Goal: Book appointment/travel/reservation

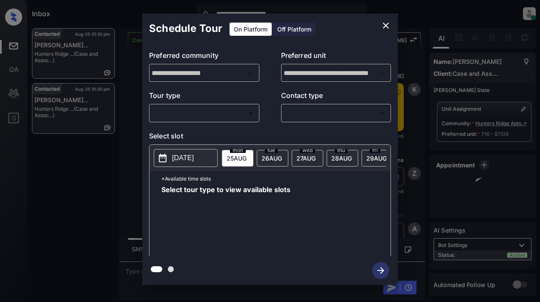
scroll to position [3429, 0]
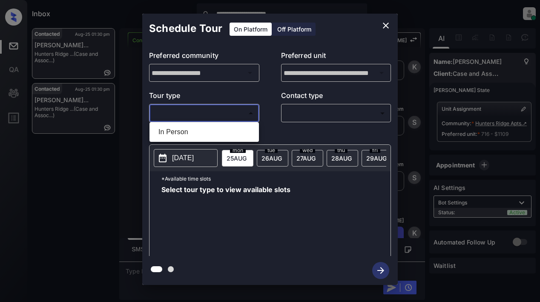
click at [218, 109] on body "**********" at bounding box center [270, 151] width 540 height 302
click at [183, 129] on li "In Person" at bounding box center [204, 131] width 105 height 15
type input "********"
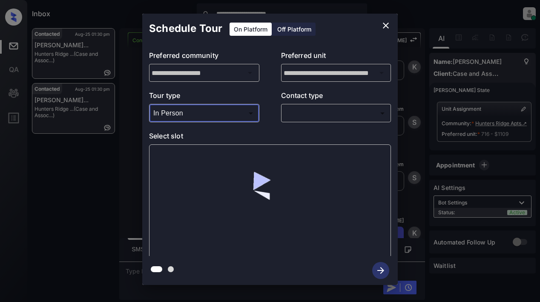
click at [298, 115] on body "**********" at bounding box center [270, 151] width 540 height 302
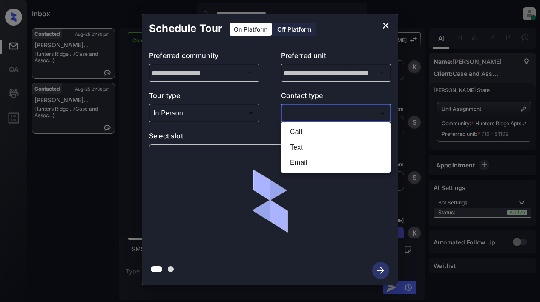
click at [301, 151] on li "Text" at bounding box center [335, 147] width 105 height 15
type input "****"
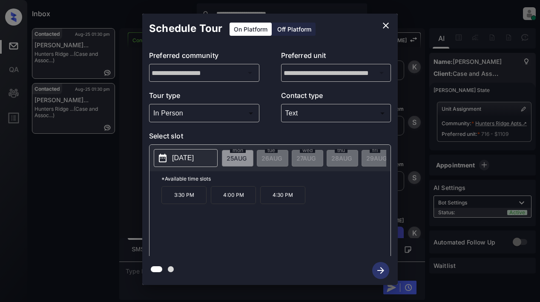
click at [178, 157] on p "2025-08-25" at bounding box center [183, 158] width 22 height 10
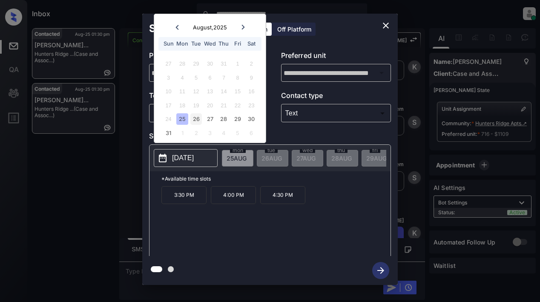
click at [194, 119] on div "26" at bounding box center [195, 118] width 11 height 11
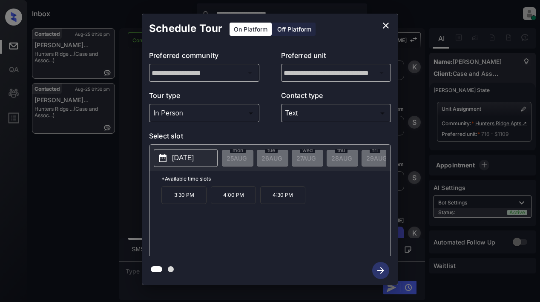
click at [350, 223] on div "3:30 PM 4:00 PM 4:30 PM" at bounding box center [275, 220] width 229 height 68
click at [194, 160] on p "2025-08-26" at bounding box center [183, 158] width 22 height 10
click at [384, 26] on icon "close" at bounding box center [386, 26] width 6 height 6
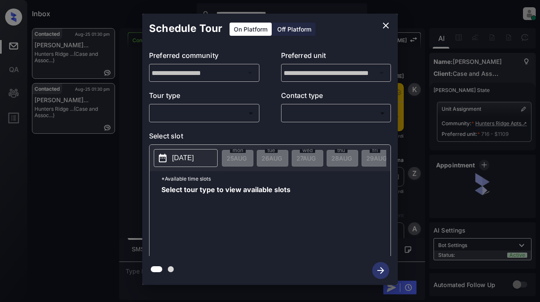
scroll to position [3557, 0]
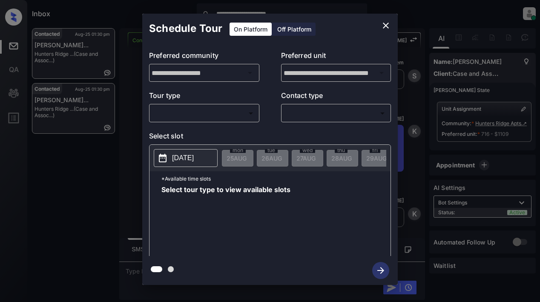
click at [182, 109] on body "**********" at bounding box center [270, 151] width 540 height 302
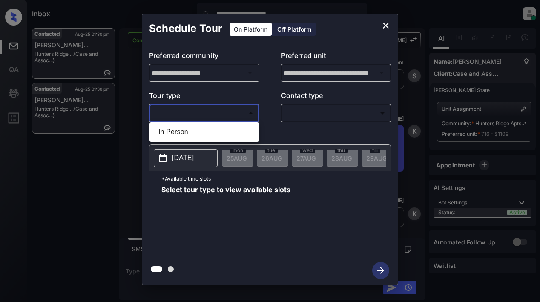
drag, startPoint x: 174, startPoint y: 135, endPoint x: 204, endPoint y: 129, distance: 31.3
click at [174, 135] on li "In Person" at bounding box center [204, 131] width 105 height 15
type input "********"
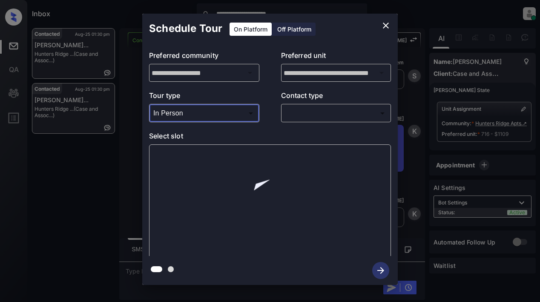
click at [293, 115] on body "**********" at bounding box center [270, 151] width 540 height 302
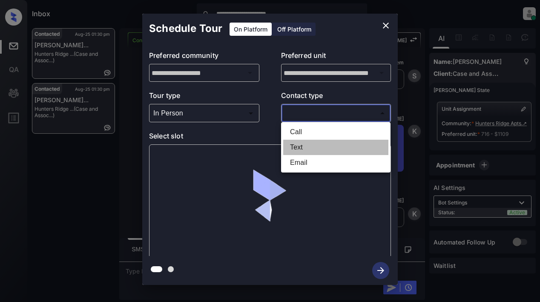
click at [296, 149] on li "Text" at bounding box center [335, 147] width 105 height 15
type input "****"
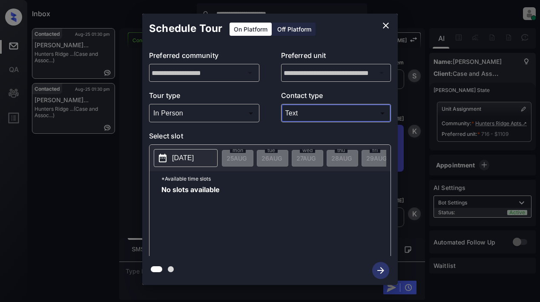
click at [173, 154] on p "2025-08-25" at bounding box center [183, 158] width 22 height 10
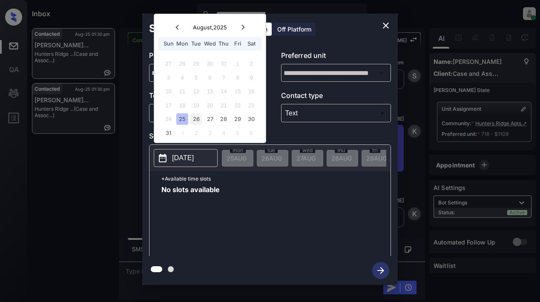
click at [192, 118] on div "26" at bounding box center [195, 118] width 11 height 11
click at [196, 119] on div "26" at bounding box center [195, 118] width 11 height 11
click at [210, 119] on div "27" at bounding box center [209, 118] width 11 height 11
click at [223, 121] on div "28" at bounding box center [223, 118] width 11 height 11
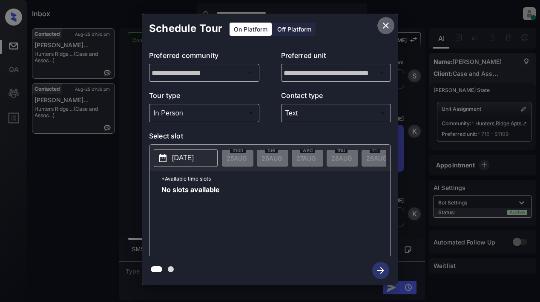
click at [391, 26] on button "close" at bounding box center [385, 25] width 17 height 17
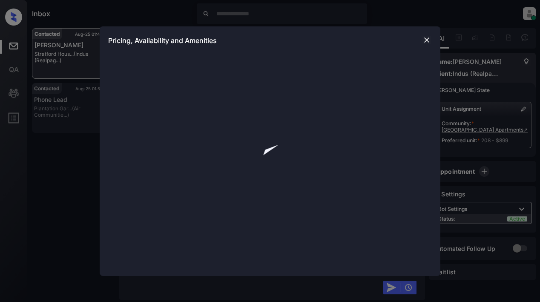
scroll to position [1140, 0]
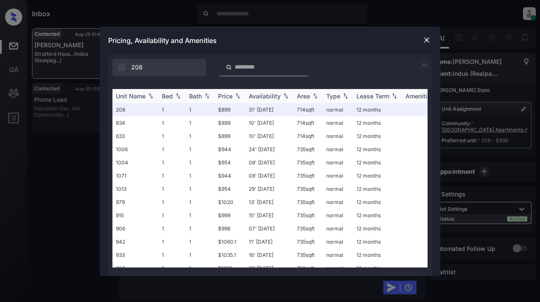
click at [226, 95] on div "Price" at bounding box center [225, 95] width 14 height 7
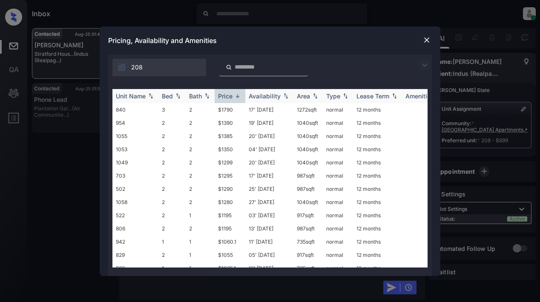
click at [226, 94] on div "Price" at bounding box center [225, 95] width 14 height 7
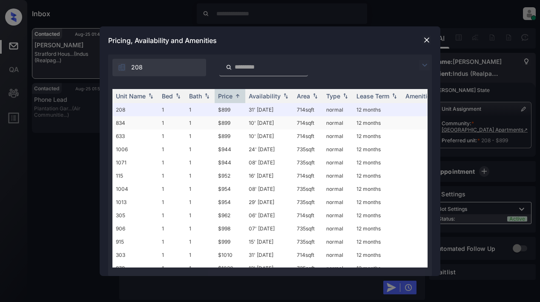
click at [223, 123] on td "$899" at bounding box center [230, 122] width 31 height 13
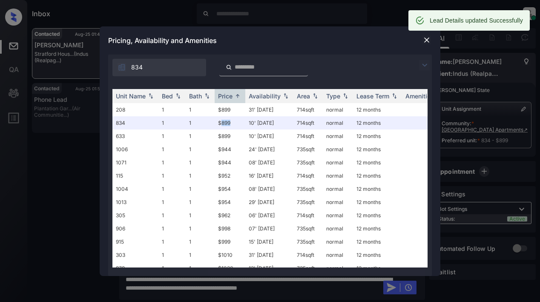
click at [423, 38] on img at bounding box center [426, 40] width 9 height 9
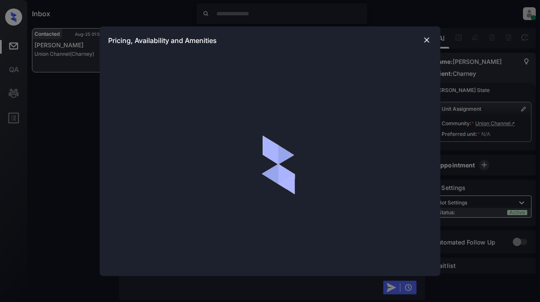
scroll to position [737, 0]
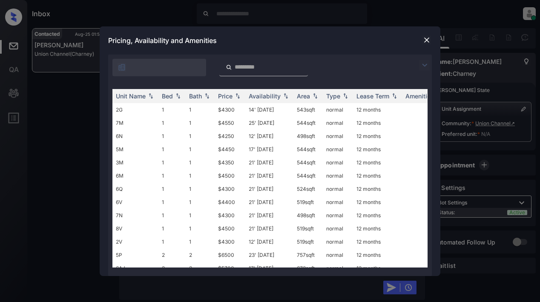
click at [425, 67] on img at bounding box center [424, 65] width 10 height 10
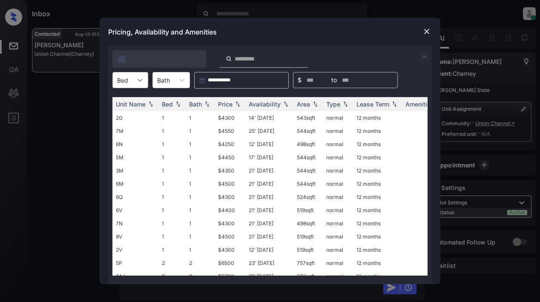
click at [139, 80] on icon at bounding box center [140, 80] width 9 height 9
click at [127, 117] on div "2" at bounding box center [130, 116] width 36 height 15
click at [226, 105] on div "Price" at bounding box center [225, 103] width 14 height 7
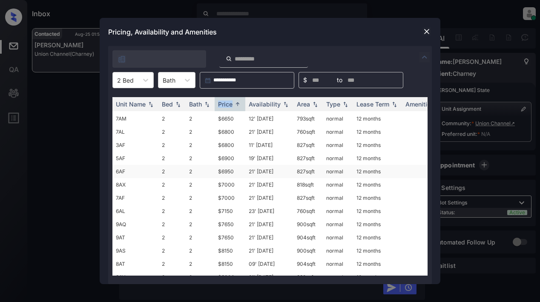
scroll to position [0, 0]
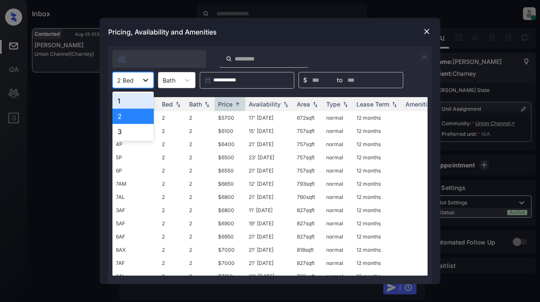
click at [143, 81] on icon at bounding box center [145, 80] width 9 height 9
click at [135, 103] on div "1" at bounding box center [132, 100] width 41 height 15
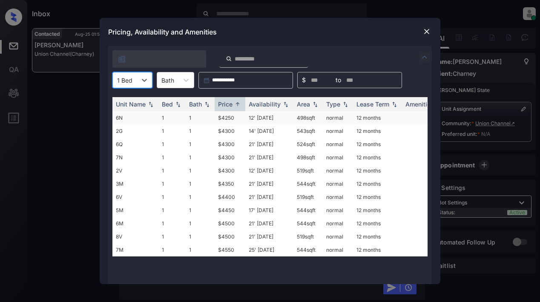
click at [229, 118] on td "$4250" at bounding box center [230, 117] width 31 height 13
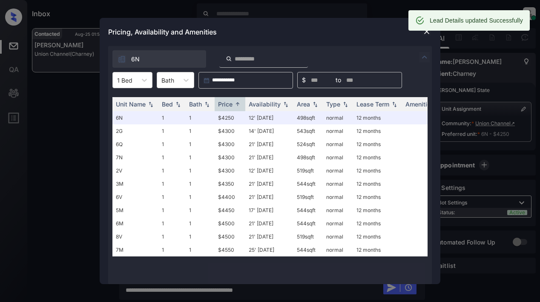
drag, startPoint x: 370, startPoint y: 33, endPoint x: 378, endPoint y: 31, distance: 7.8
click at [370, 32] on div "Pricing, Availability and Amenities" at bounding box center [270, 32] width 341 height 28
click at [426, 33] on img at bounding box center [426, 31] width 9 height 9
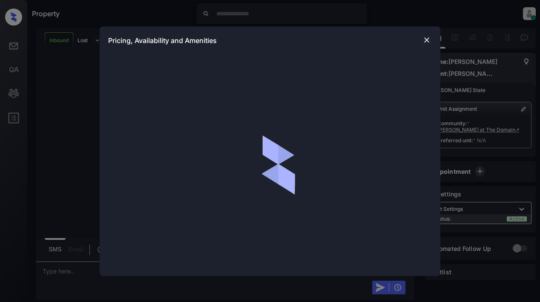
scroll to position [124, 0]
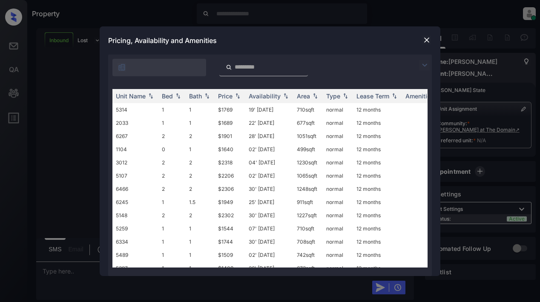
click at [424, 67] on img at bounding box center [424, 65] width 10 height 10
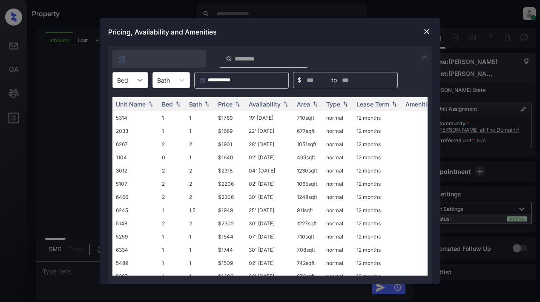
click at [140, 76] on icon at bounding box center [140, 80] width 9 height 9
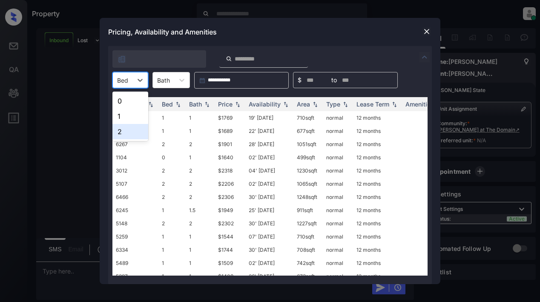
click at [130, 130] on div "2" at bounding box center [130, 131] width 36 height 15
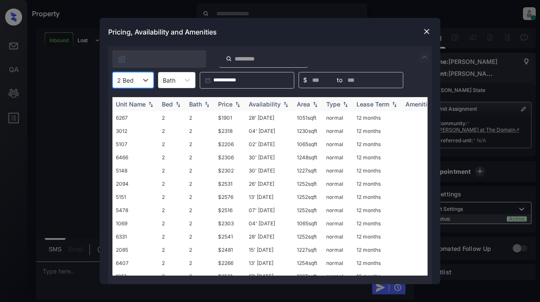
click at [223, 103] on div "Price" at bounding box center [225, 103] width 14 height 7
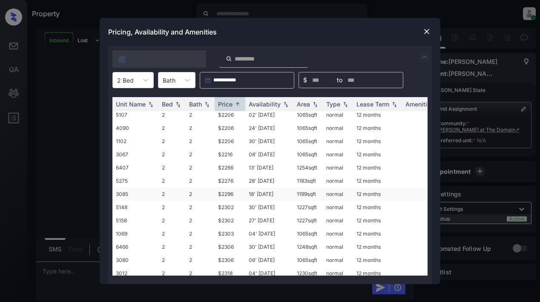
click at [231, 195] on td "$2296" at bounding box center [230, 193] width 31 height 13
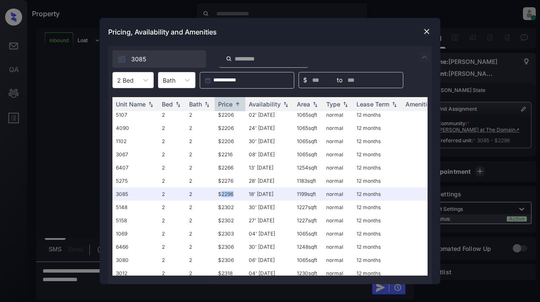
click at [424, 31] on img at bounding box center [426, 31] width 9 height 9
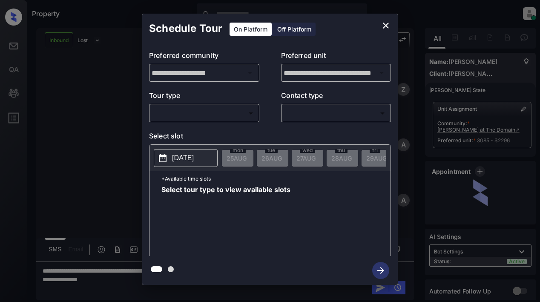
scroll to position [124, 0]
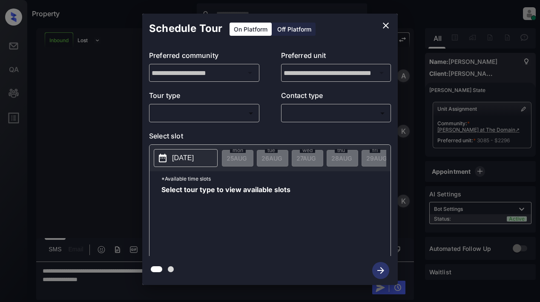
click at [207, 112] on body "Property Lyzzelle M. Ceralde Online Set yourself offline Set yourself on break …" at bounding box center [270, 151] width 540 height 302
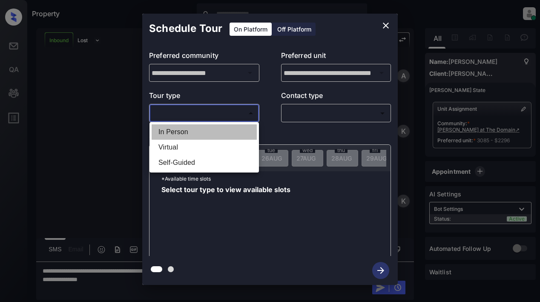
drag, startPoint x: 178, startPoint y: 130, endPoint x: 251, endPoint y: 115, distance: 75.0
click at [179, 129] on li "In Person" at bounding box center [204, 131] width 105 height 15
type input "********"
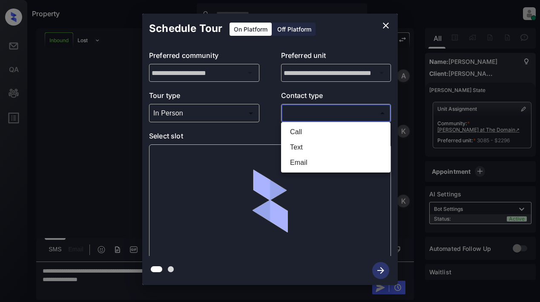
click at [289, 109] on body "Property Lyzzelle M. Ceralde Online Set yourself offline Set yourself on break …" at bounding box center [270, 151] width 540 height 302
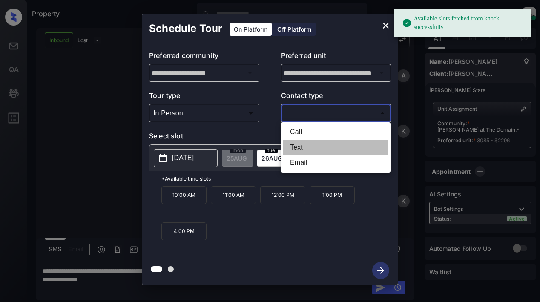
click at [299, 148] on li "Text" at bounding box center [335, 147] width 105 height 15
type input "****"
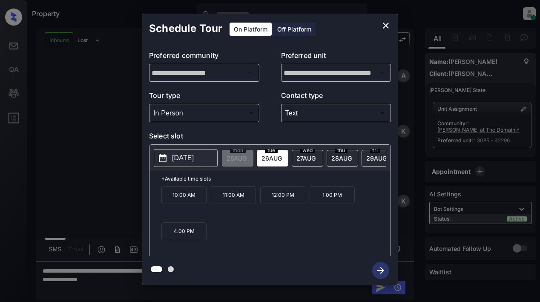
click at [194, 160] on p "2025-08-26" at bounding box center [183, 158] width 22 height 10
click at [194, 162] on p "2025-08-26" at bounding box center [183, 158] width 22 height 10
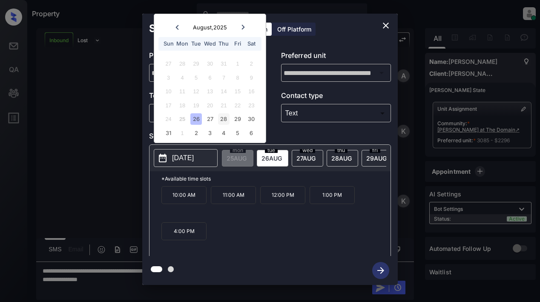
click at [227, 121] on div "28" at bounding box center [223, 118] width 11 height 11
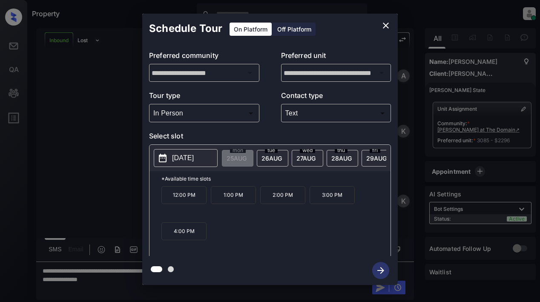
click at [342, 159] on span "28 AUG" at bounding box center [341, 158] width 20 height 7
click at [229, 199] on p "1:00 PM" at bounding box center [233, 195] width 45 height 18
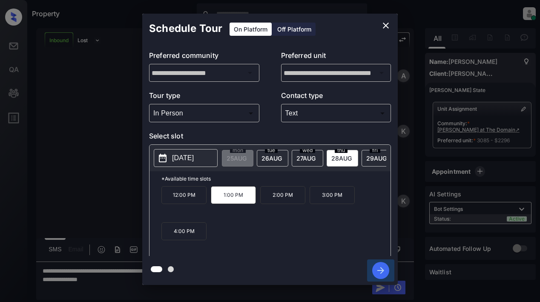
click at [383, 270] on icon "button" at bounding box center [380, 270] width 7 height 7
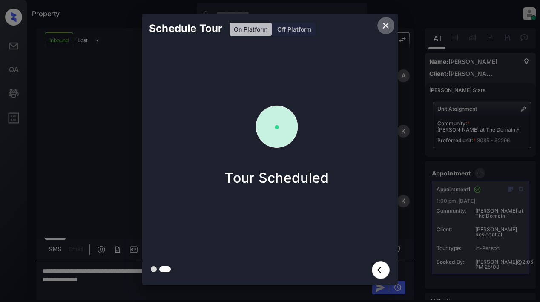
click at [383, 26] on icon "close" at bounding box center [386, 25] width 10 height 10
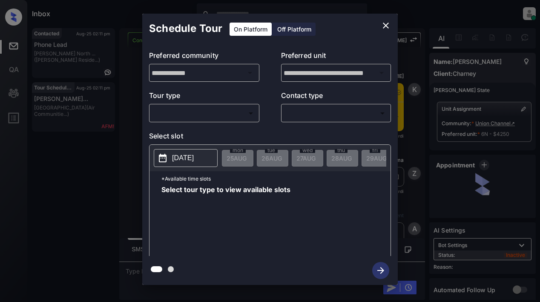
scroll to position [2426, 0]
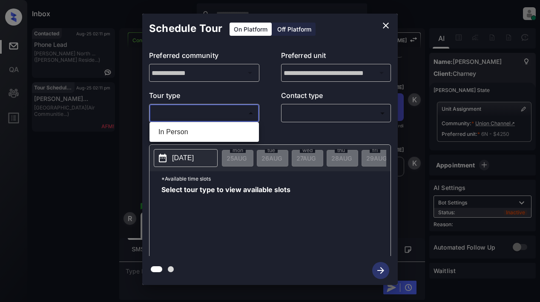
click at [230, 111] on body "Inbox Lyzzelle [PERSON_NAME] Online Set yourself offline Set yourself on break …" at bounding box center [270, 151] width 540 height 302
click at [382, 25] on div at bounding box center [270, 151] width 540 height 302
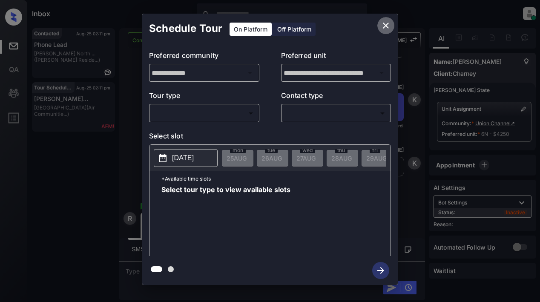
click at [385, 24] on icon "close" at bounding box center [386, 25] width 10 height 10
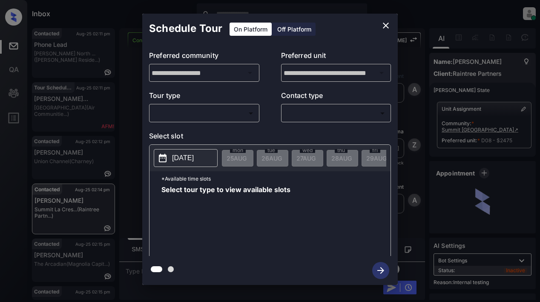
scroll to position [4967, 0]
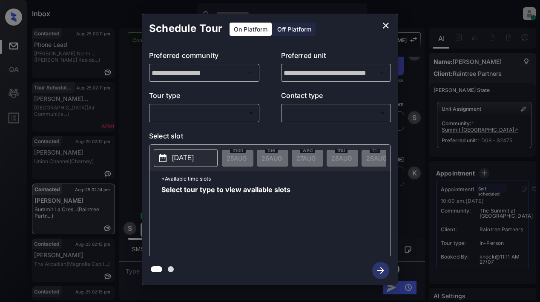
click at [217, 113] on body "Inbox Lyzzelle [PERSON_NAME] Online Set yourself offline Set yourself on break …" at bounding box center [270, 151] width 540 height 302
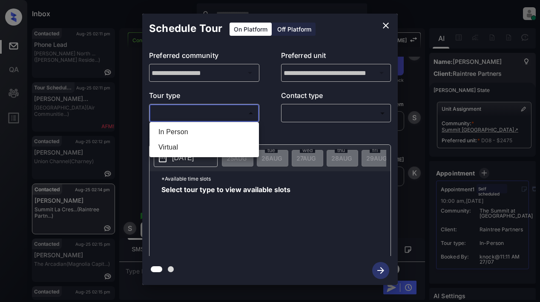
drag, startPoint x: 172, startPoint y: 131, endPoint x: 238, endPoint y: 125, distance: 67.1
click at [176, 131] on li "In Person" at bounding box center [204, 131] width 105 height 15
type input "********"
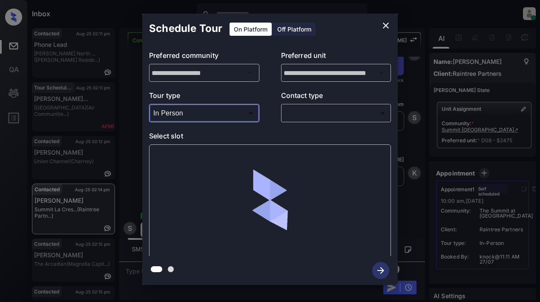
click at [301, 115] on body "Inbox Lyzzelle [PERSON_NAME] Online Set yourself offline Set yourself on break …" at bounding box center [270, 151] width 540 height 302
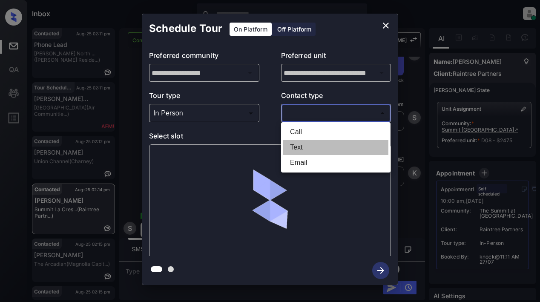
click at [292, 149] on li "Text" at bounding box center [335, 147] width 105 height 15
type input "****"
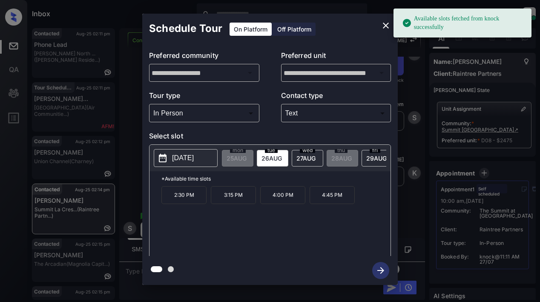
click at [181, 157] on p "[DATE]" at bounding box center [183, 158] width 22 height 10
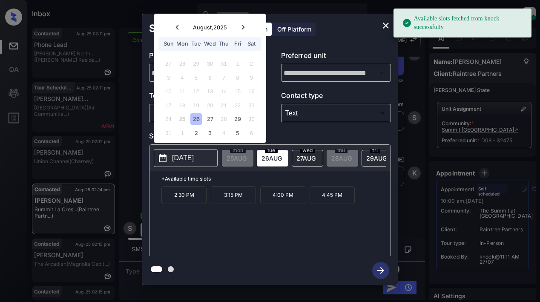
click at [272, 155] on span "26 AUG" at bounding box center [271, 158] width 20 height 7
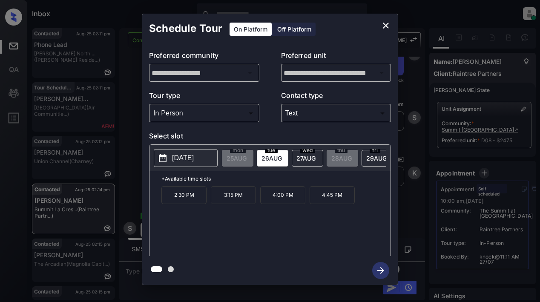
click at [192, 198] on p "2:30 PM" at bounding box center [183, 195] width 45 height 18
click at [377, 269] on icon "button" at bounding box center [380, 270] width 17 height 17
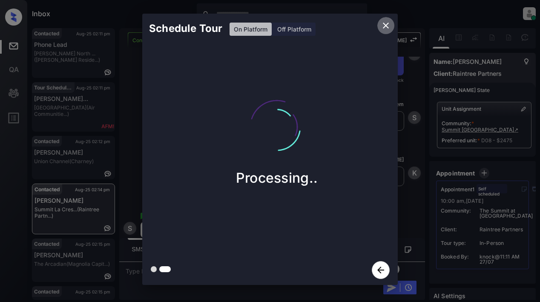
click at [383, 24] on icon "close" at bounding box center [386, 25] width 10 height 10
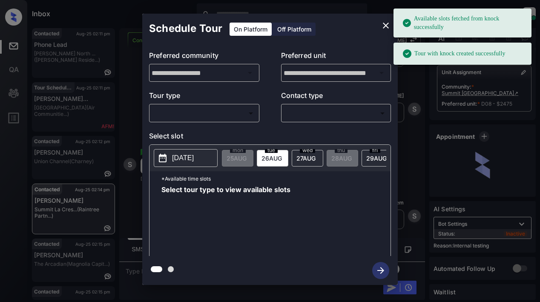
scroll to position [98, 0]
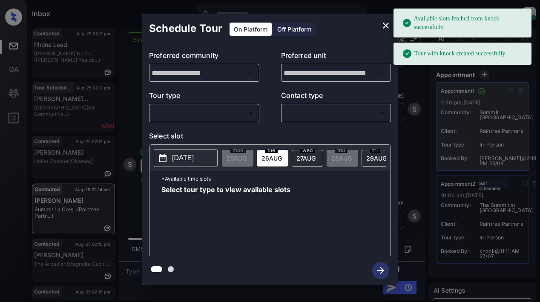
click at [352, 30] on div "Schedule Tour On Platform Off Platform" at bounding box center [269, 29] width 255 height 30
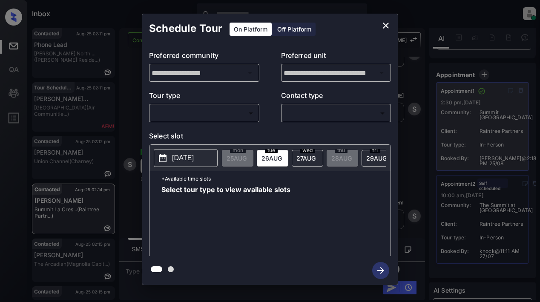
click at [385, 23] on icon "close" at bounding box center [386, 25] width 10 height 10
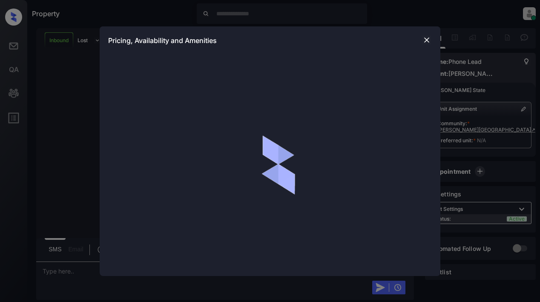
scroll to position [167, 0]
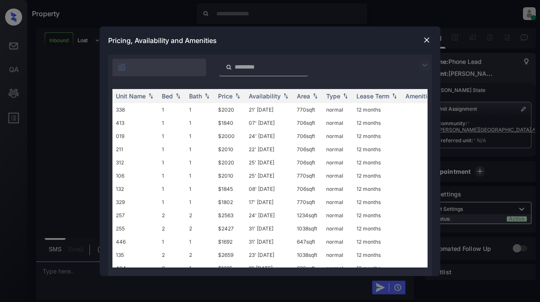
click at [425, 64] on img at bounding box center [424, 65] width 10 height 10
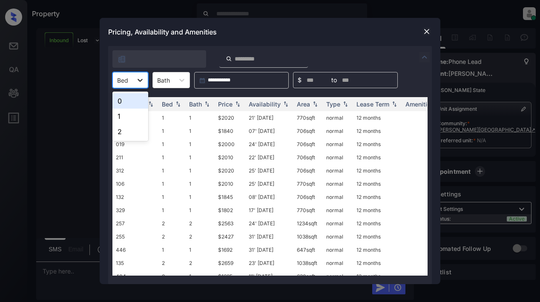
click at [143, 80] on icon at bounding box center [140, 80] width 9 height 9
click at [127, 115] on div "1" at bounding box center [130, 116] width 36 height 15
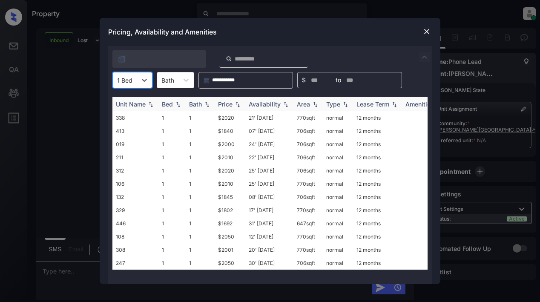
click at [192, 105] on div "Bath" at bounding box center [195, 103] width 13 height 7
click at [226, 102] on div "Price" at bounding box center [225, 103] width 14 height 7
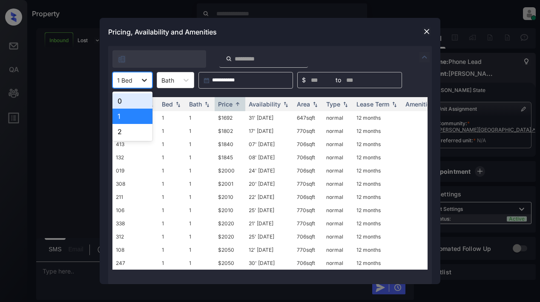
click at [142, 81] on icon at bounding box center [144, 80] width 9 height 9
click at [123, 132] on div "2" at bounding box center [132, 131] width 40 height 15
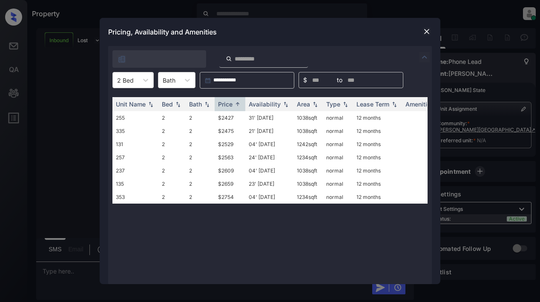
click at [428, 35] on img at bounding box center [426, 31] width 9 height 9
